Goal: Register for event/course

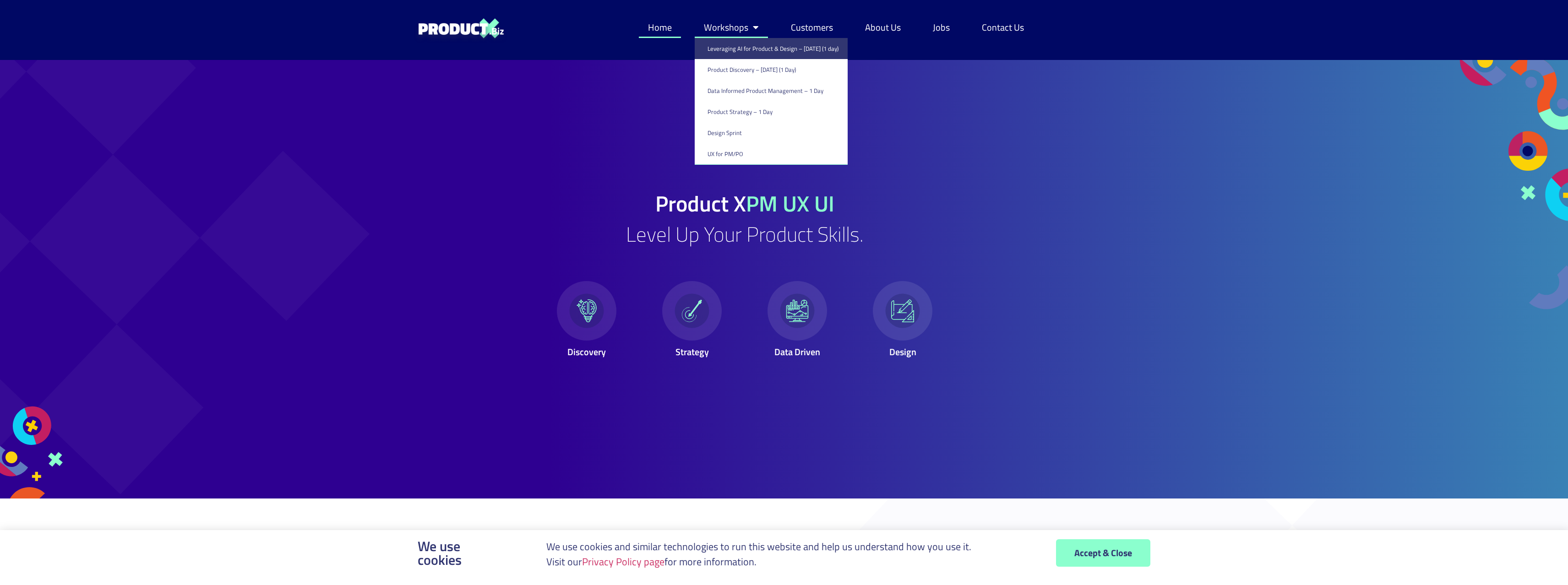
click at [724, 45] on link "Leveraging AI for Product & Design – [DATE] (1 day)" at bounding box center [771, 48] width 153 height 21
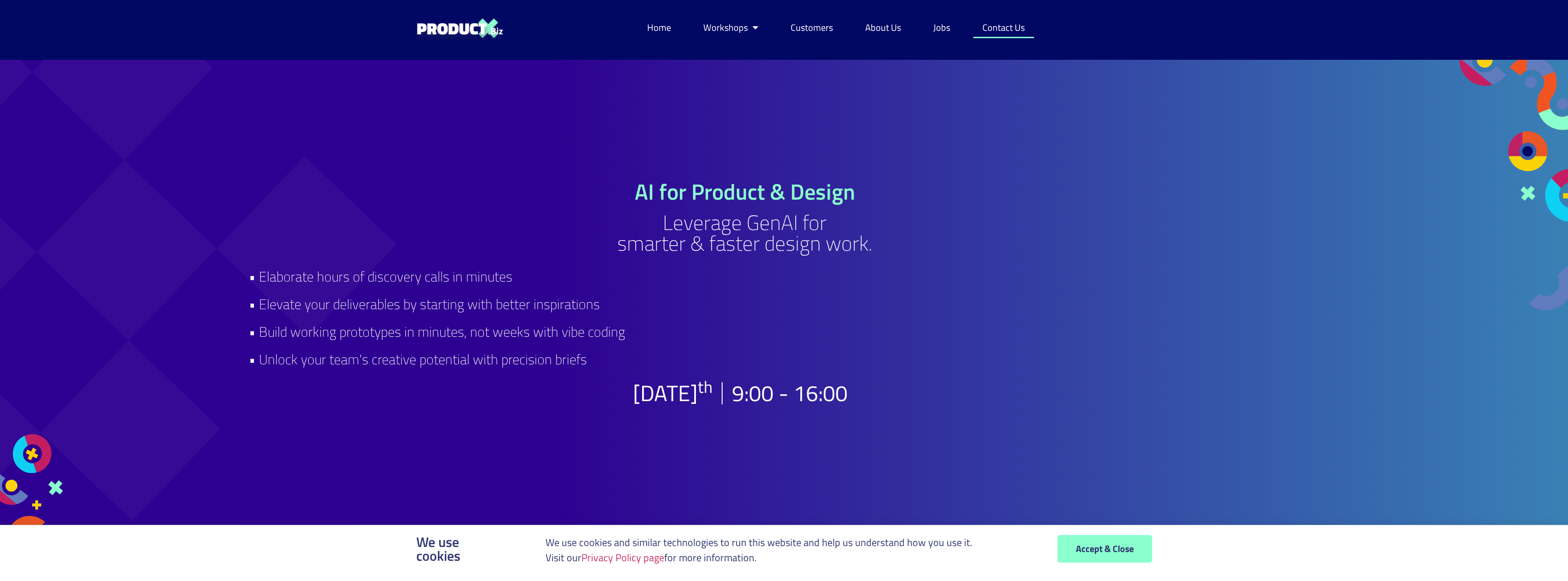
click at [999, 31] on link "Contact Us" at bounding box center [1003, 28] width 61 height 21
